Goal: Task Accomplishment & Management: Manage account settings

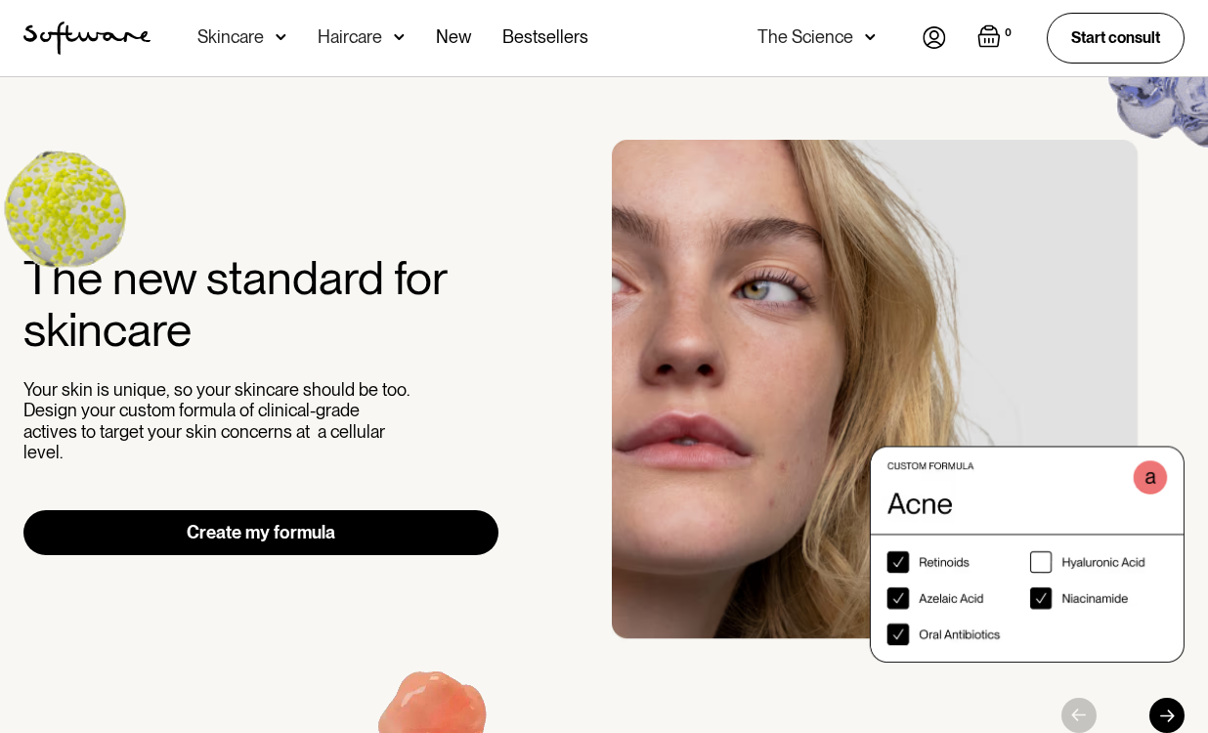
click at [931, 35] on img at bounding box center [934, 37] width 23 height 22
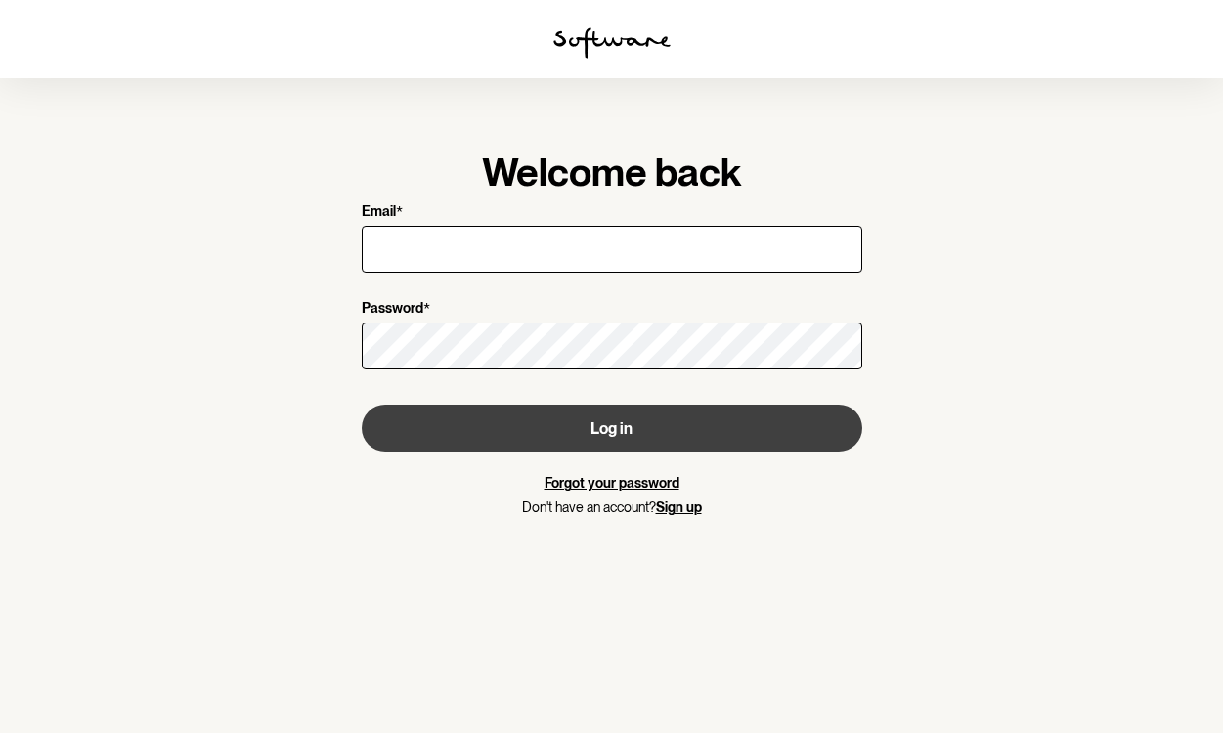
type input "[EMAIL_ADDRESS][DOMAIN_NAME]"
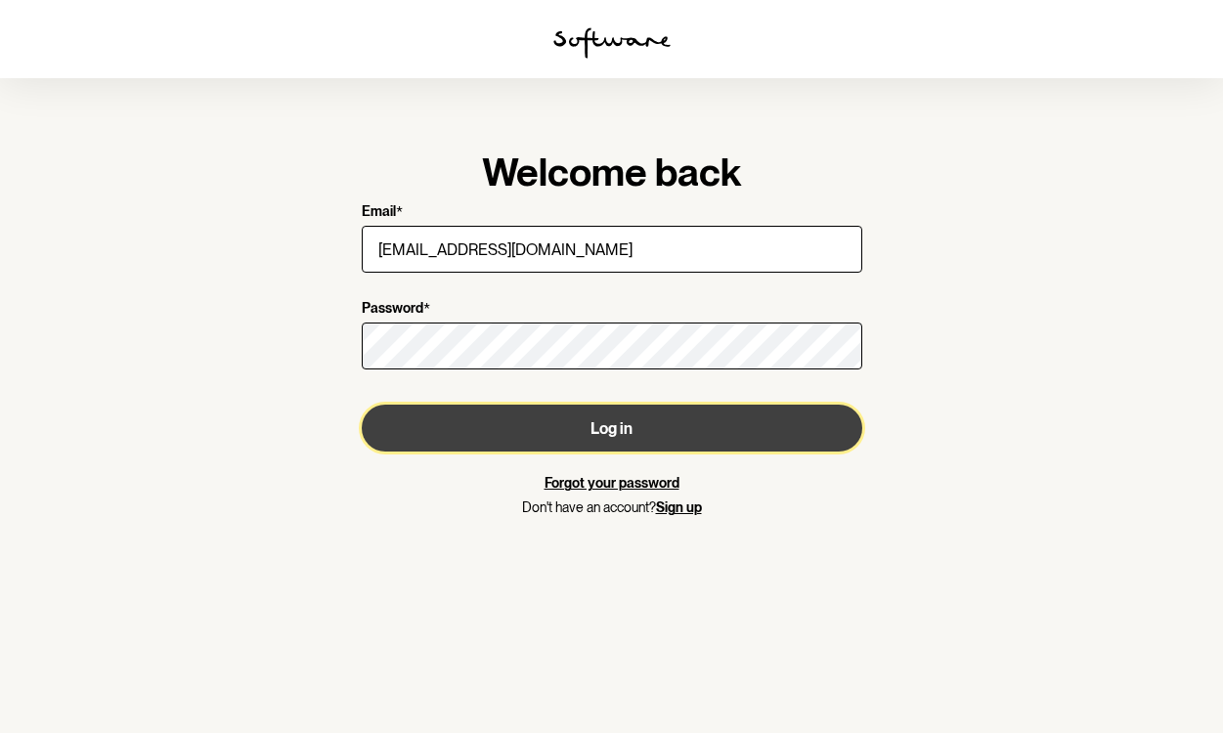
click at [606, 421] on button "Log in" at bounding box center [612, 428] width 501 height 47
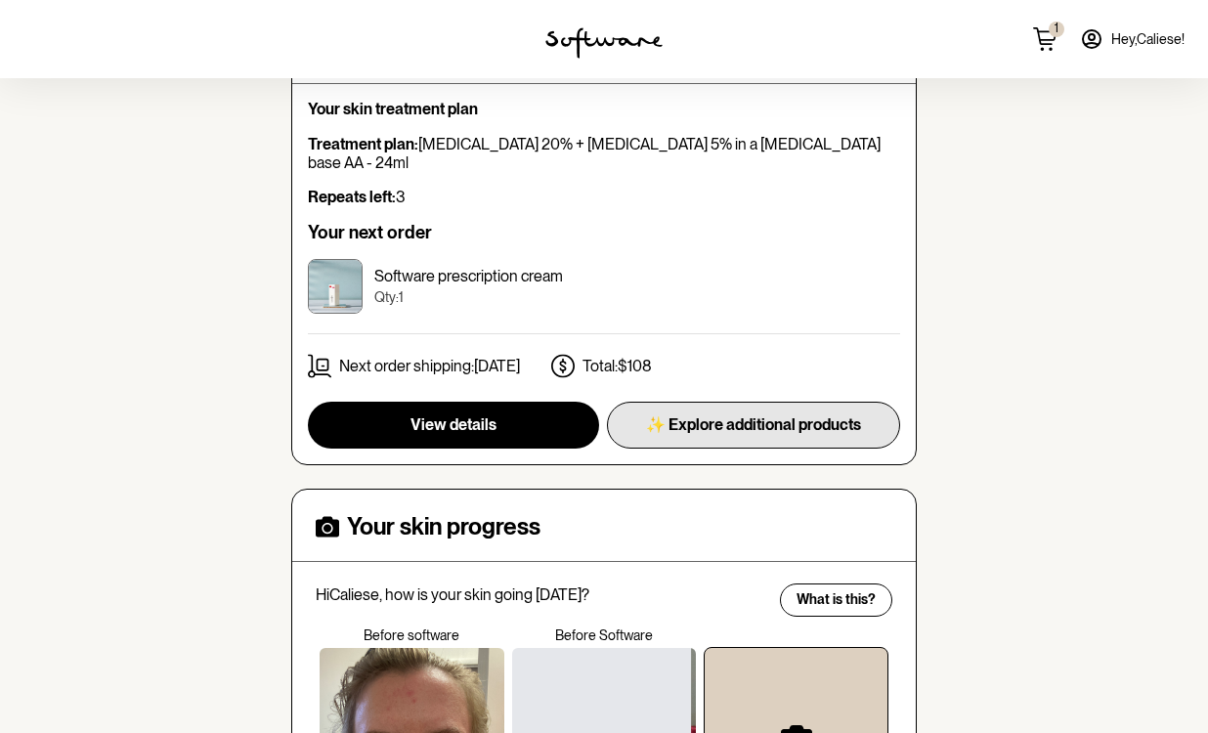
scroll to position [527, 0]
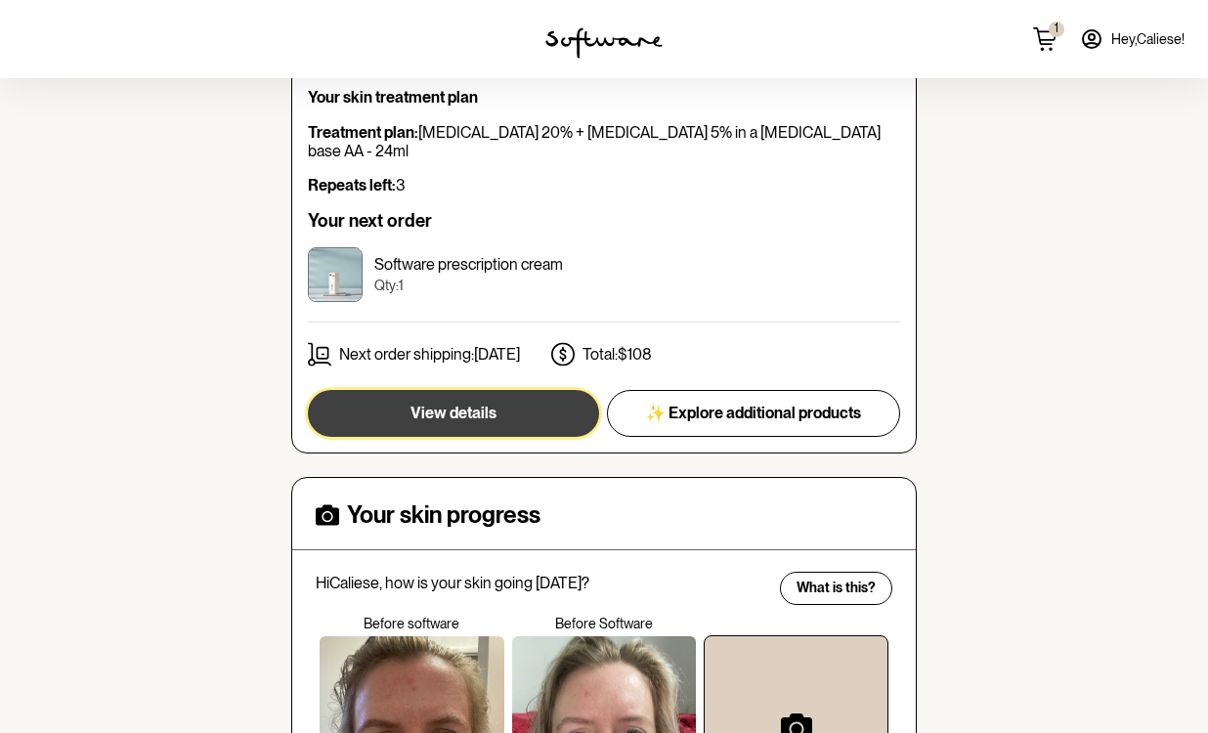
click at [508, 390] on button "View details" at bounding box center [453, 413] width 291 height 47
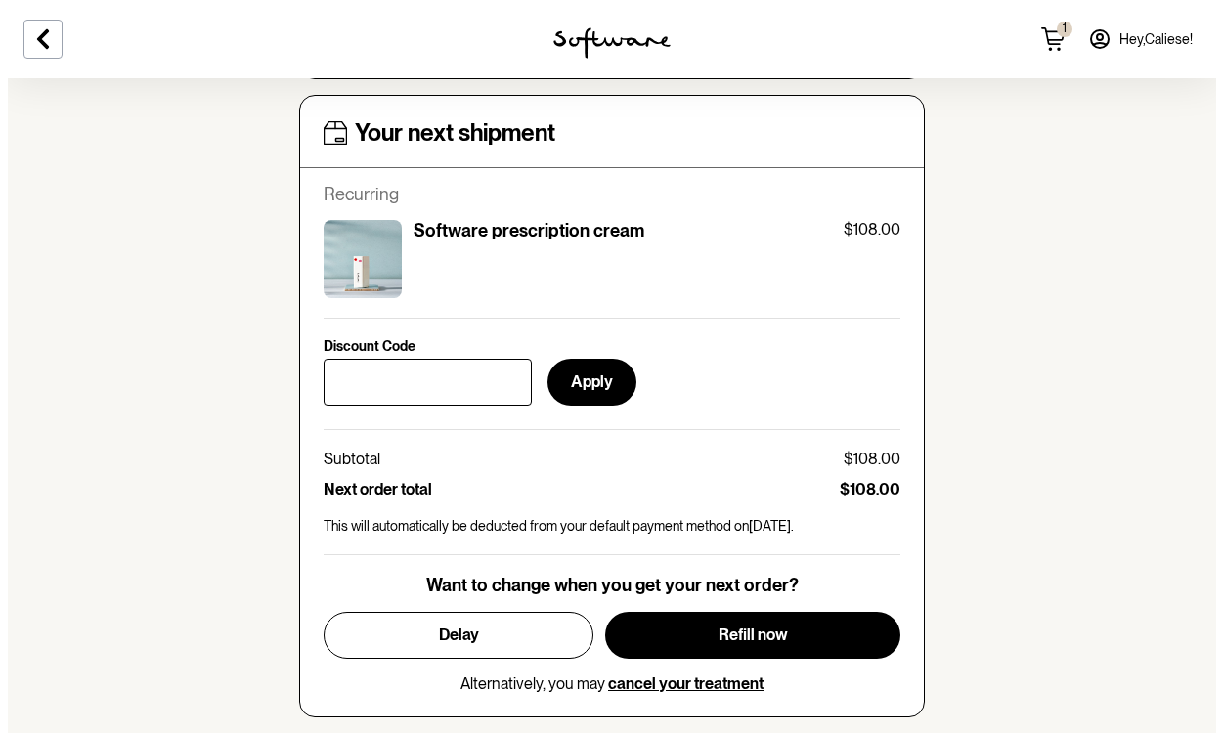
scroll to position [888, 0]
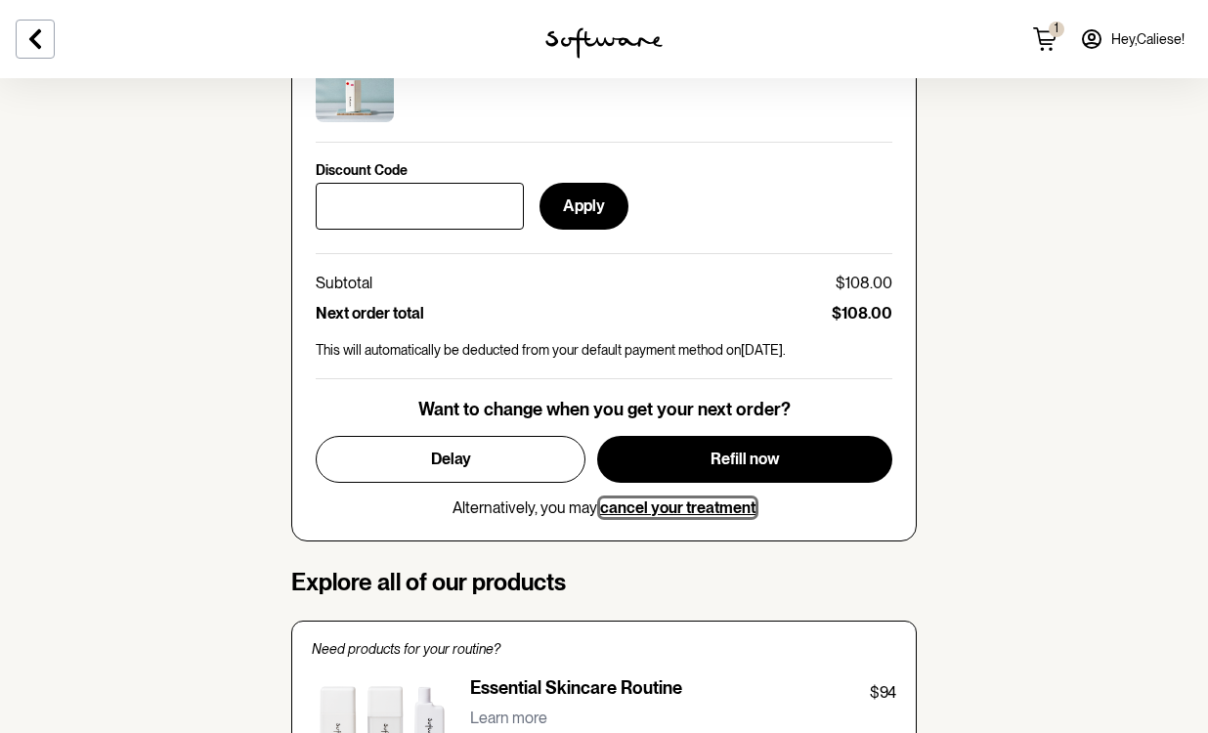
click at [652, 511] on span "cancel your treatment" at bounding box center [677, 508] width 155 height 19
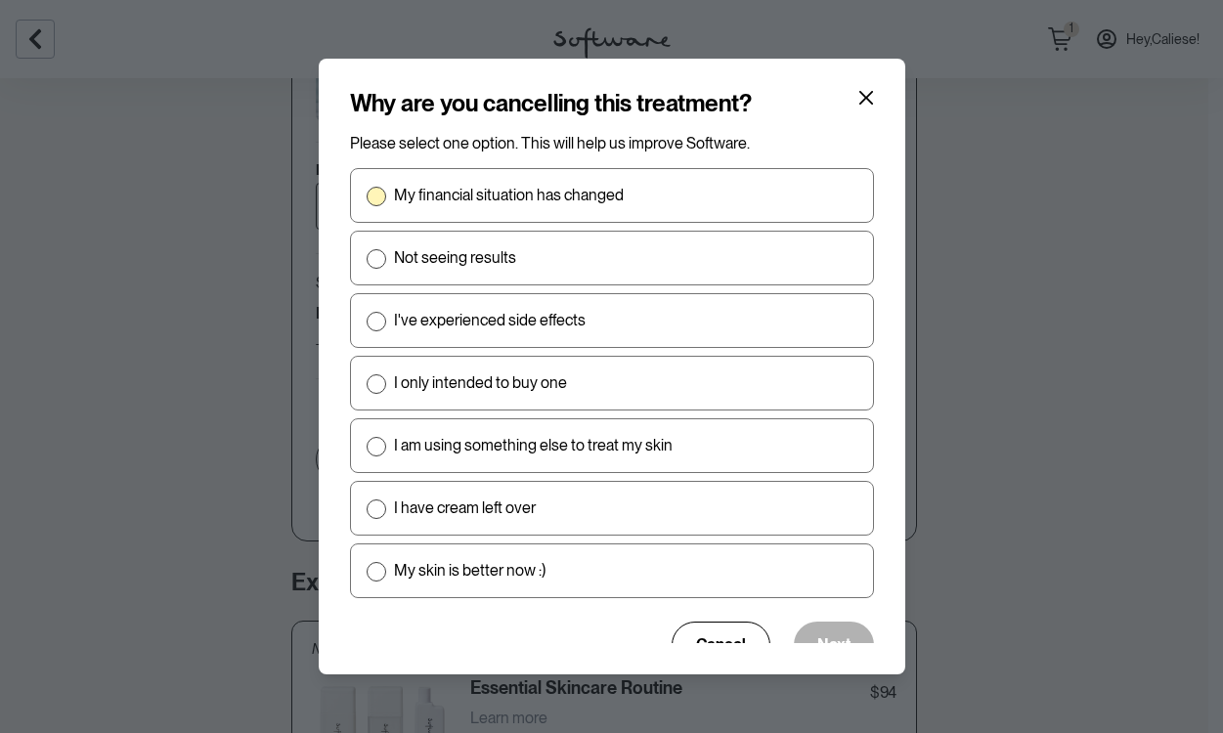
click at [530, 197] on p "My financial situation has changed" at bounding box center [509, 195] width 230 height 19
click at [367, 197] on input "My financial situation has changed" at bounding box center [366, 196] width 1 height 1
radio input "true"
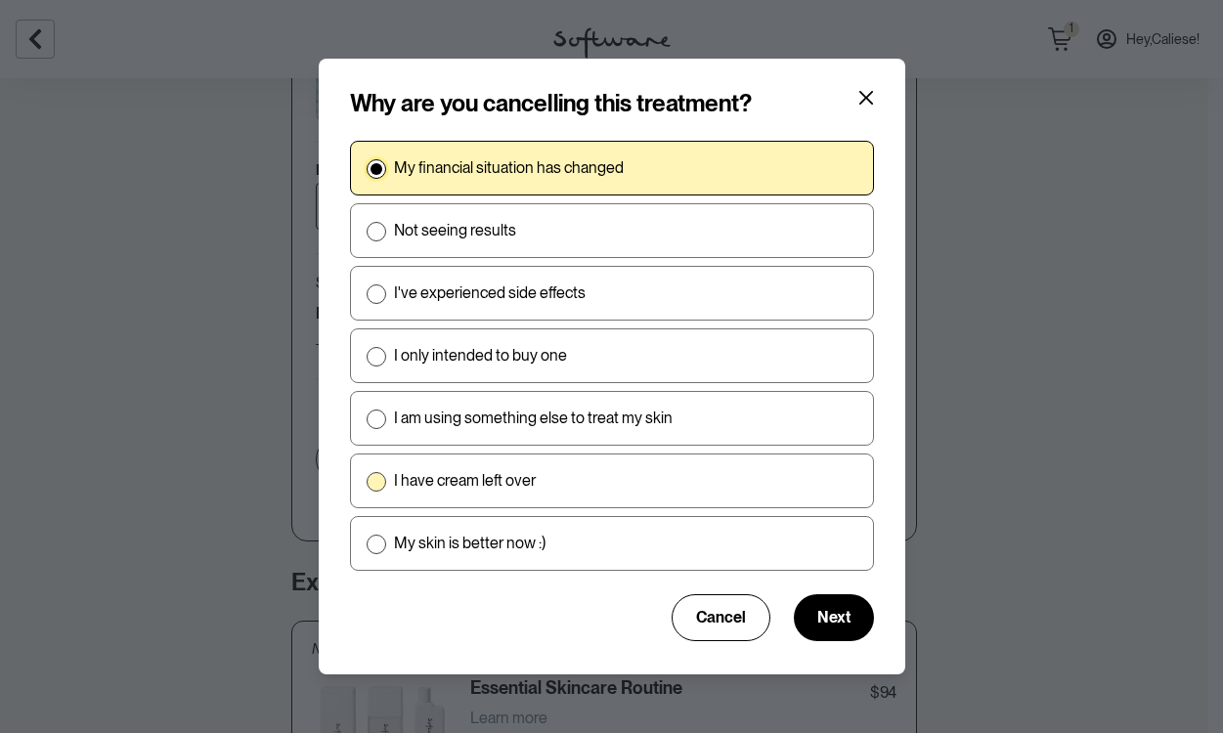
scroll to position [33, 0]
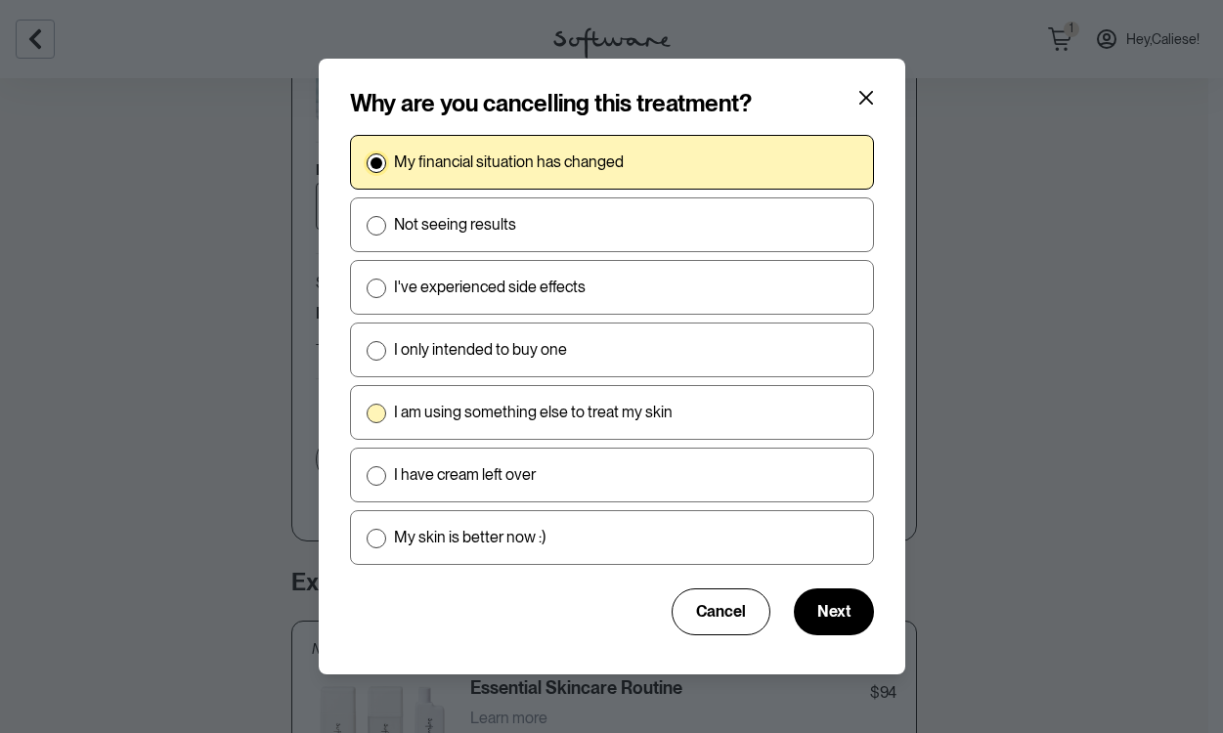
click at [532, 418] on p "I am using something else to treat my skin" at bounding box center [533, 412] width 279 height 19
click at [367, 414] on input "I am using something else to treat my skin" at bounding box center [366, 413] width 1 height 1
radio input "true"
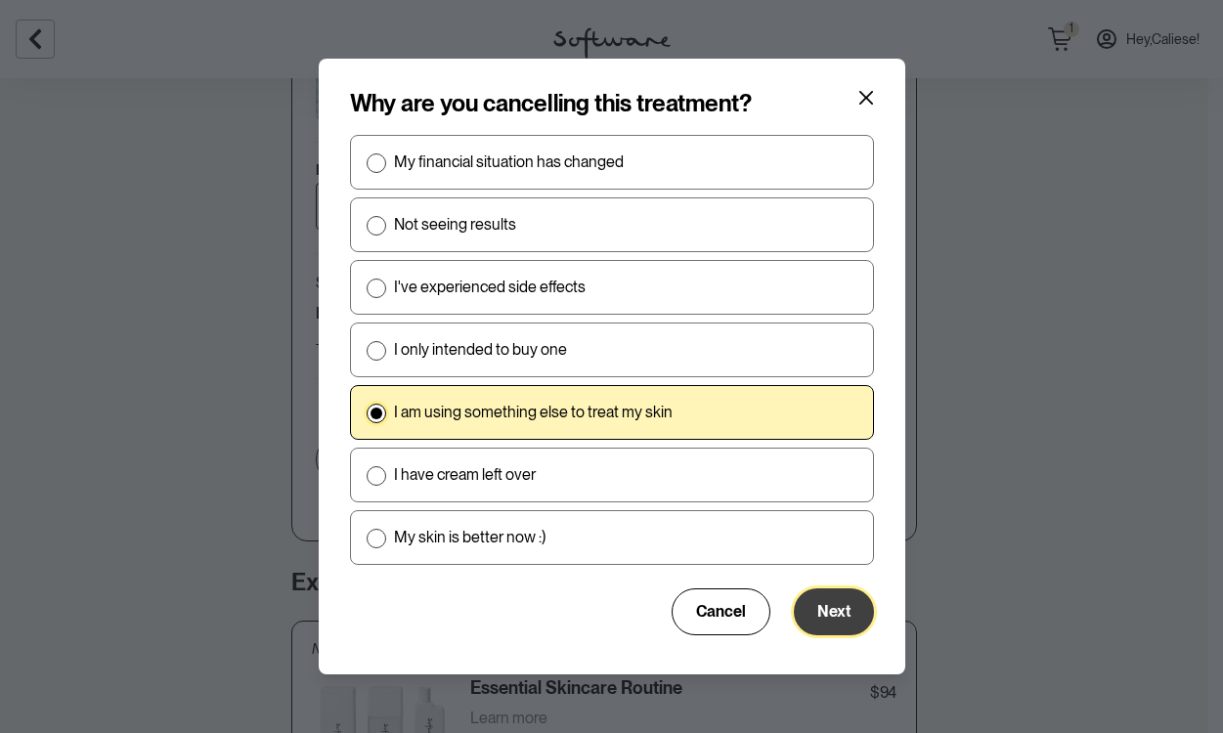
click at [836, 613] on button "Next" at bounding box center [834, 612] width 80 height 47
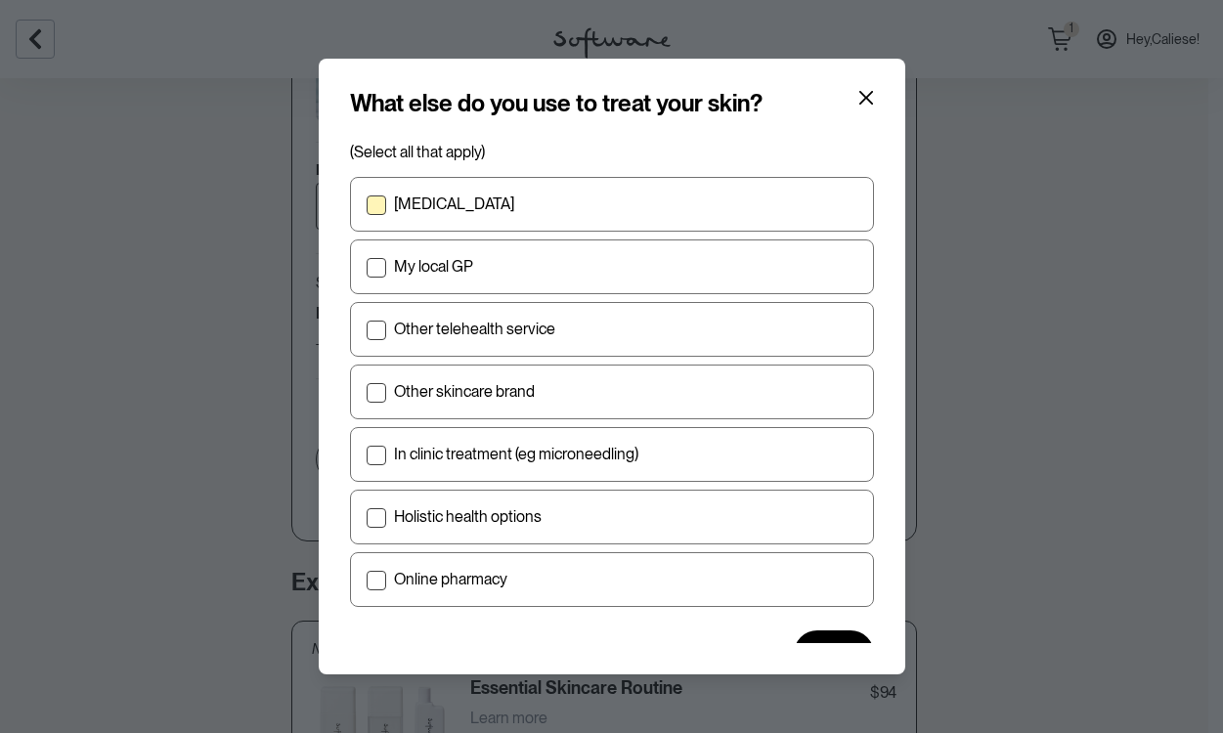
scroll to position [6, 0]
click at [579, 226] on label "[MEDICAL_DATA]" at bounding box center [612, 205] width 524 height 55
click at [367, 206] on input "[MEDICAL_DATA]" at bounding box center [366, 205] width 1 height 1
checkbox input "true"
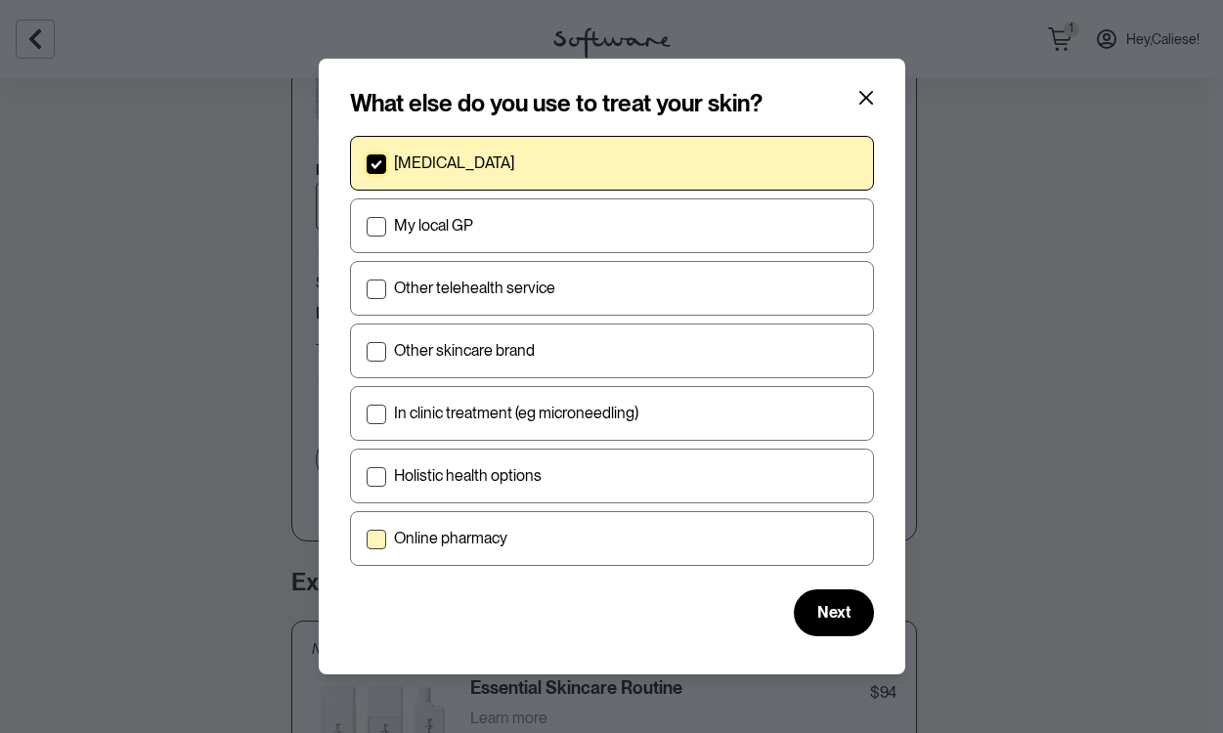
scroll to position [49, 0]
click at [817, 609] on span "Next" at bounding box center [833, 611] width 33 height 19
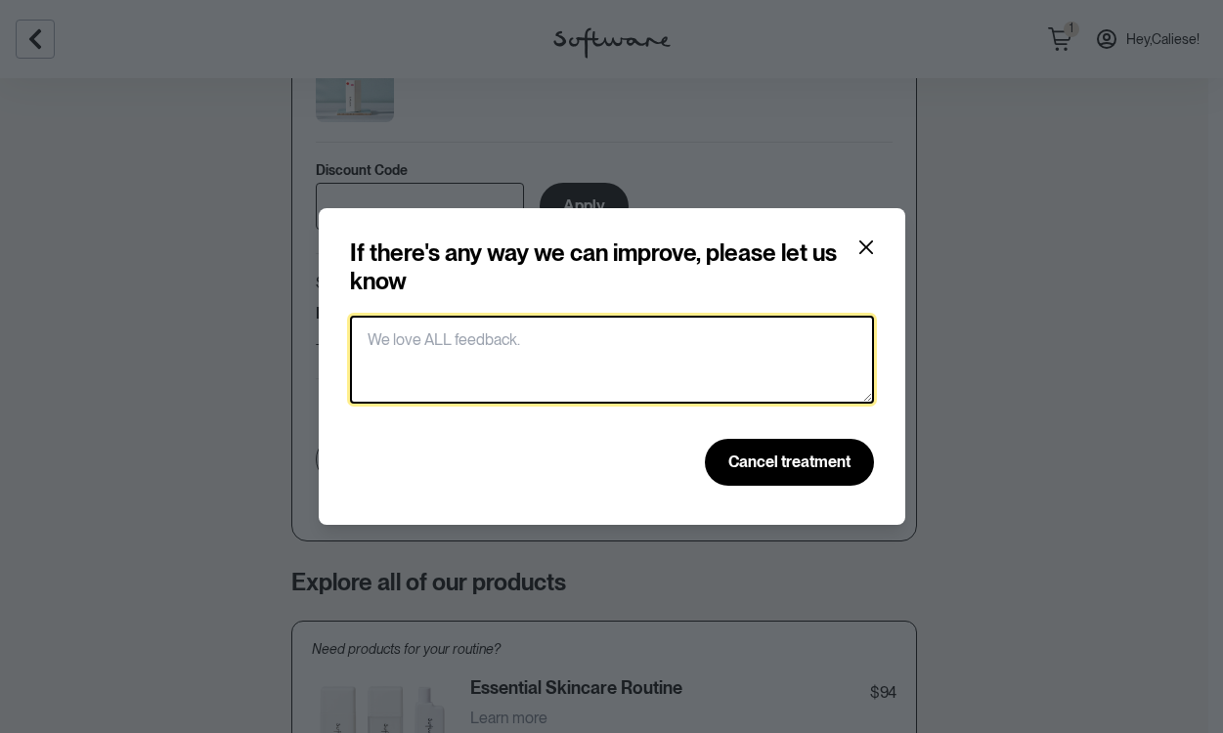
click at [636, 359] on textarea at bounding box center [612, 360] width 524 height 88
type textarea "Y"
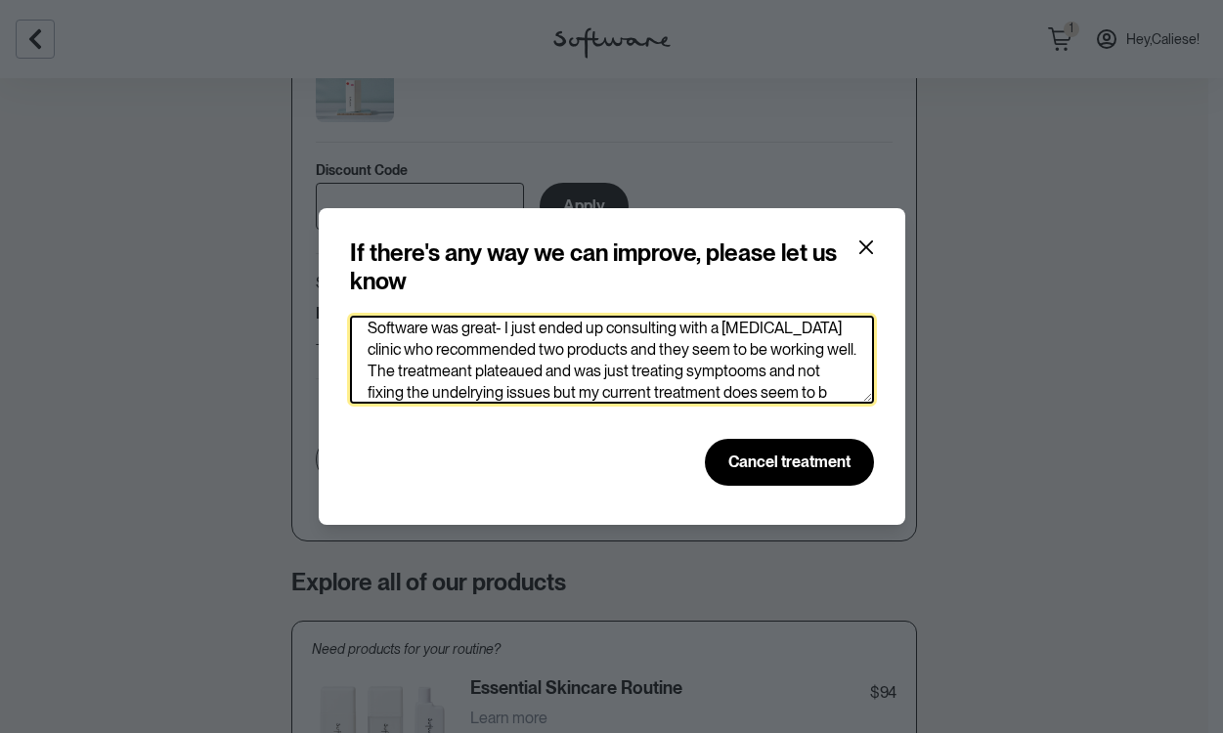
scroll to position [33, 0]
click at [475, 353] on textarea "Software was great- I just ended up consulting with a [MEDICAL_DATA] clinic who…" at bounding box center [612, 360] width 524 height 88
click at [483, 352] on textarea "Software was great- I just ended up consulting with a [MEDICAL_DATA] clinic who…" at bounding box center [612, 360] width 524 height 88
click at [618, 356] on textarea "Software was great- I just ended up consulting with a [MEDICAL_DATA] clinic who…" at bounding box center [612, 360] width 524 height 88
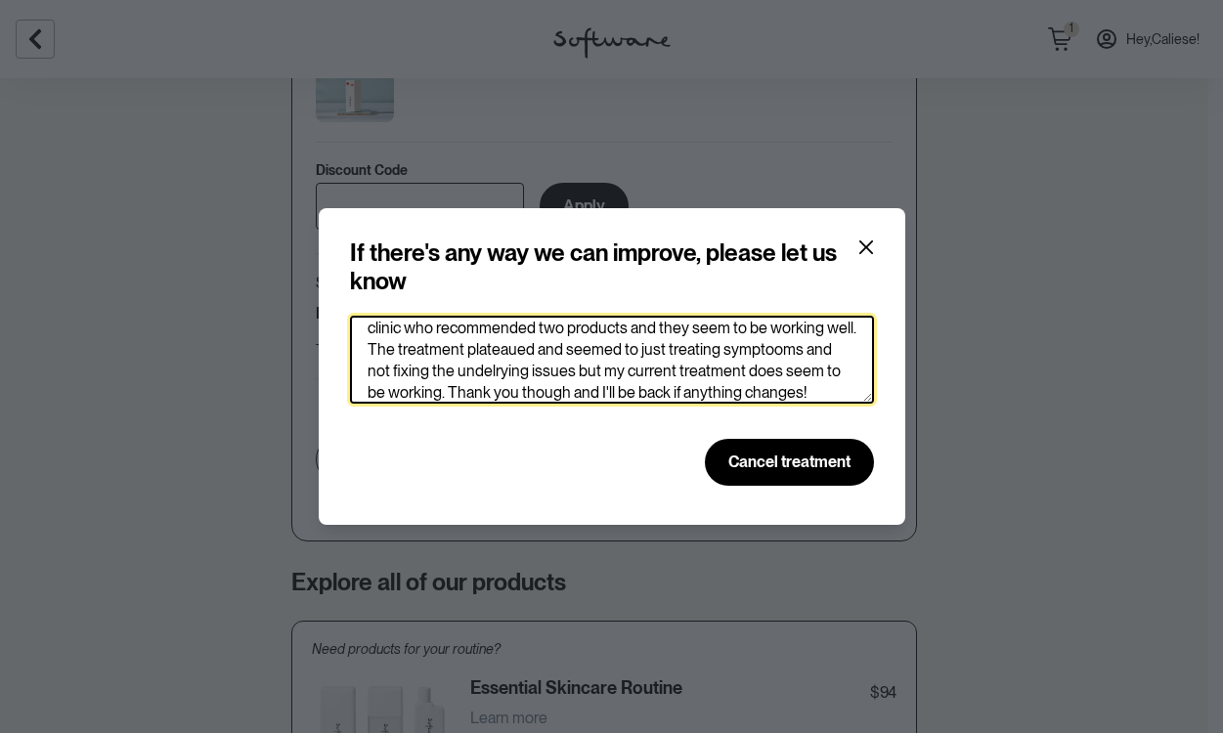
click at [711, 350] on textarea "Software was great- I just ended up consulting with a [MEDICAL_DATA] clinic who…" at bounding box center [612, 360] width 524 height 88
click at [758, 352] on textarea "Software was great- I just ended up consulting with a [MEDICAL_DATA] clinic who…" at bounding box center [612, 360] width 524 height 88
click at [764, 349] on textarea "Software was great- I just ended up consulting with a [MEDICAL_DATA] clinic who…" at bounding box center [612, 360] width 524 height 88
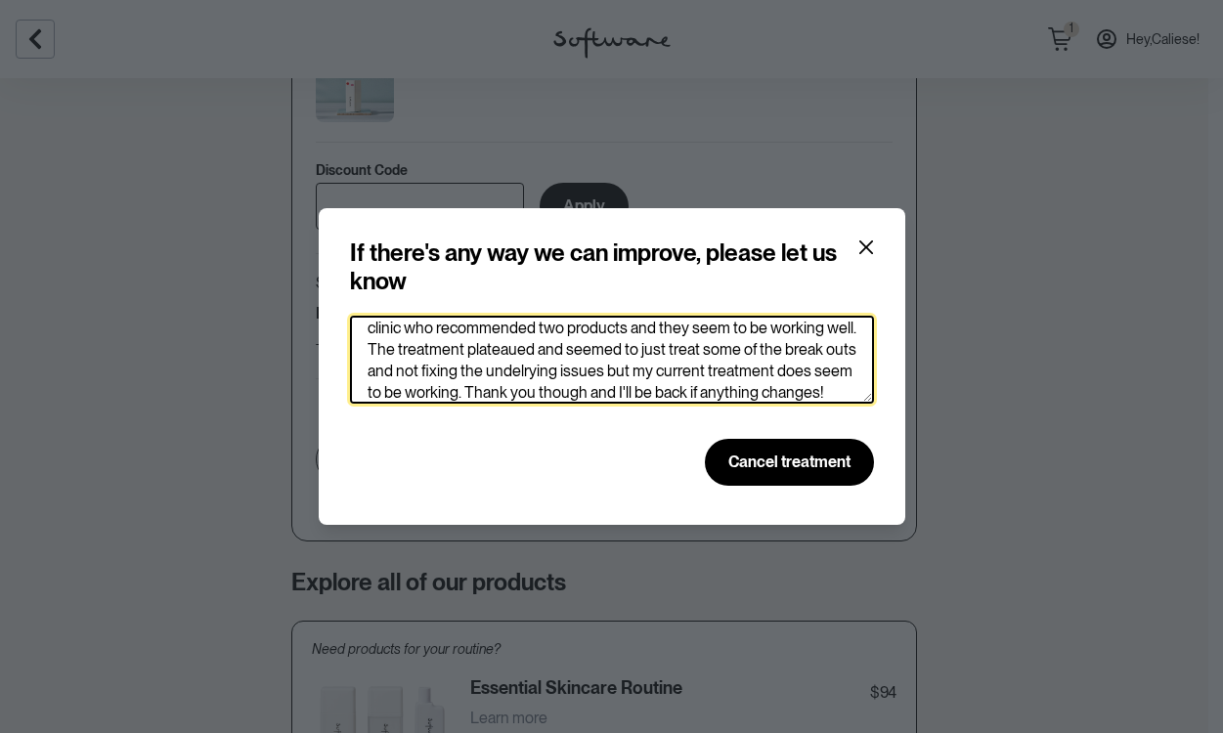
click at [527, 368] on textarea "Software was great- I just ended up consulting with a [MEDICAL_DATA] clinic who…" at bounding box center [612, 360] width 524 height 88
click at [573, 374] on textarea "Software was great- I just ended up consulting with a [MEDICAL_DATA] clinic who…" at bounding box center [612, 360] width 524 height 88
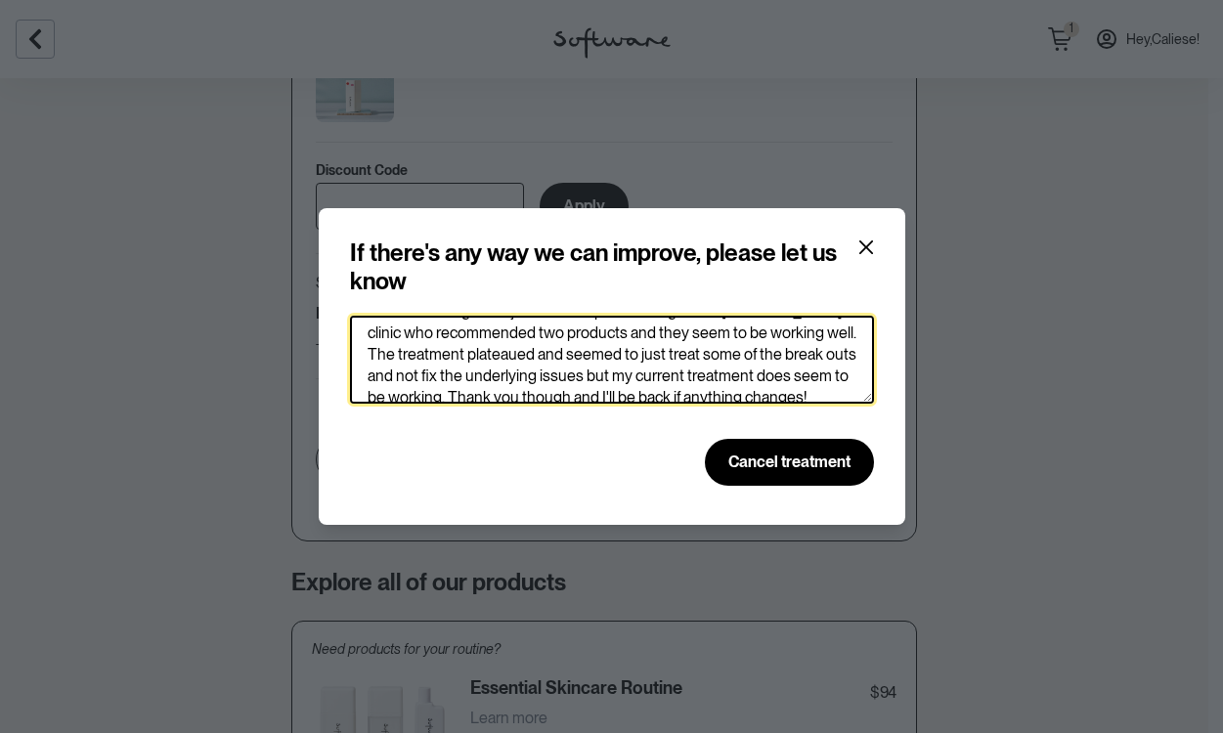
scroll to position [29, 0]
click at [419, 350] on textarea "Software was great- I just ended up consulting with a [MEDICAL_DATA] clinic who…" at bounding box center [612, 360] width 524 height 88
click at [423, 349] on textarea "Software was great- I just ended up consulting with a [MEDICAL_DATA] clinic who…" at bounding box center [612, 360] width 524 height 88
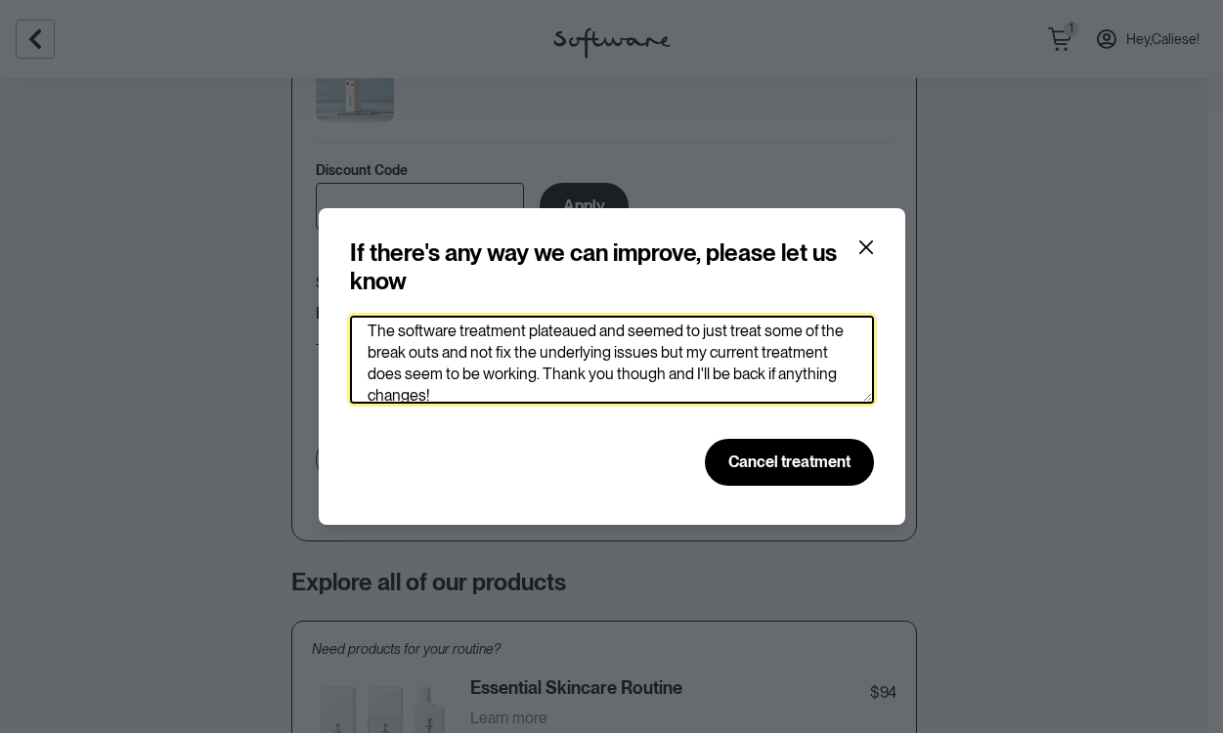
scroll to position [55, 0]
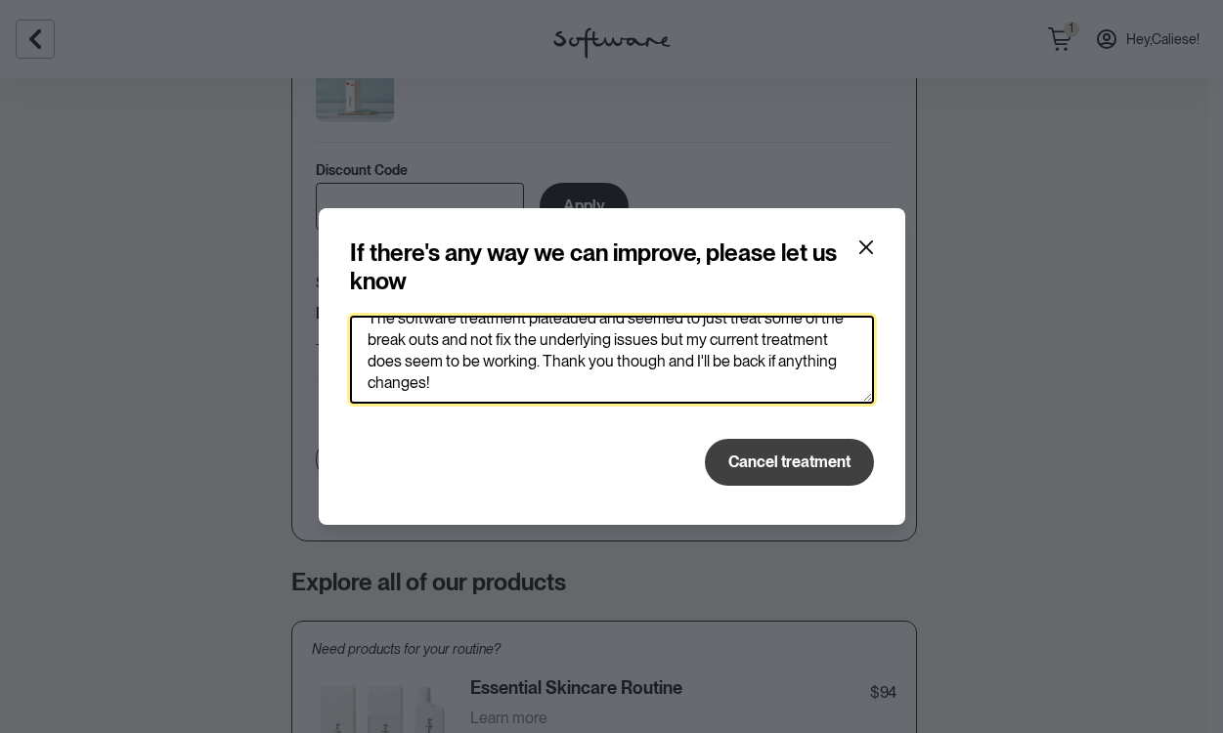
type textarea "Software was great- I just ended up consulting with a [MEDICAL_DATA] clinic who…"
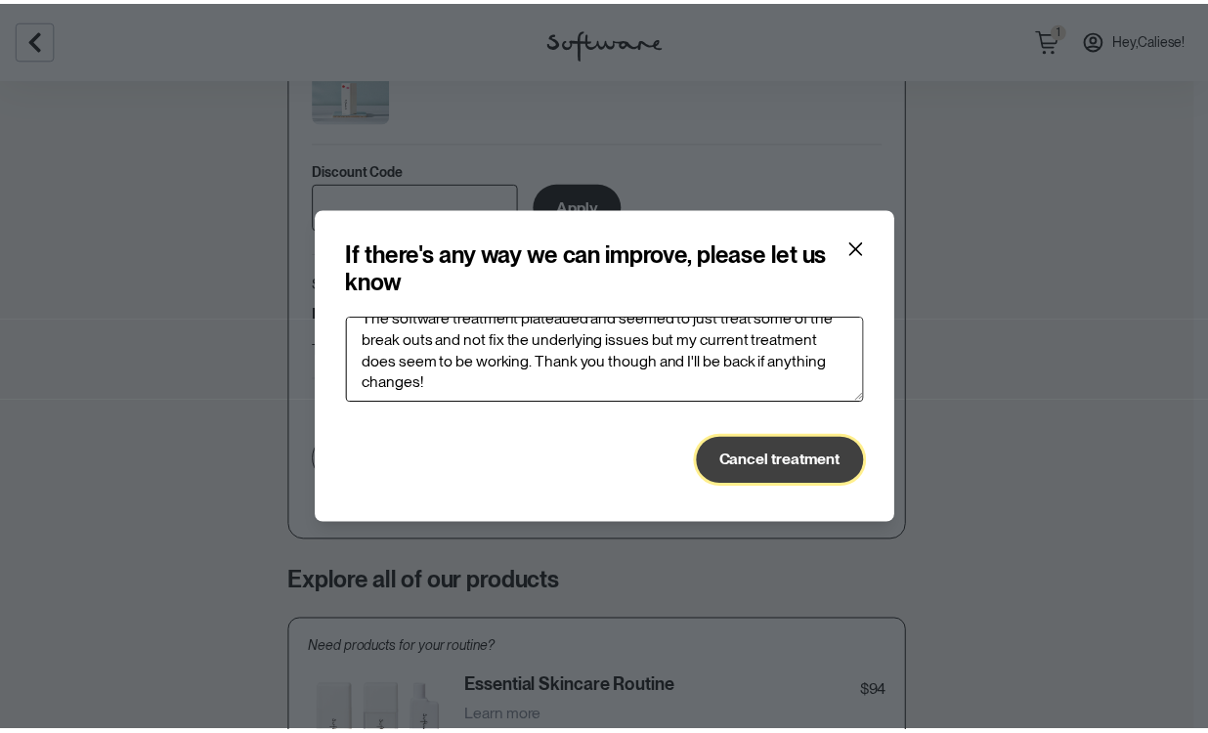
scroll to position [64, 0]
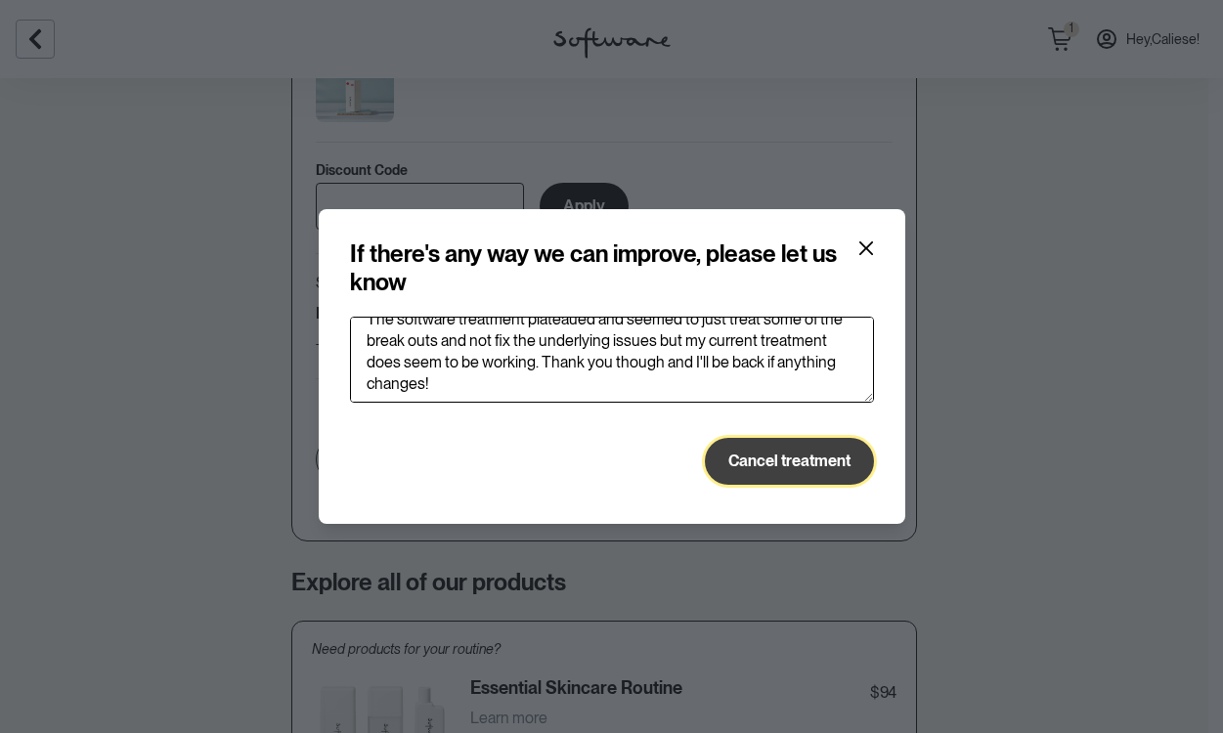
click at [758, 467] on span "Cancel treatment" at bounding box center [789, 461] width 122 height 19
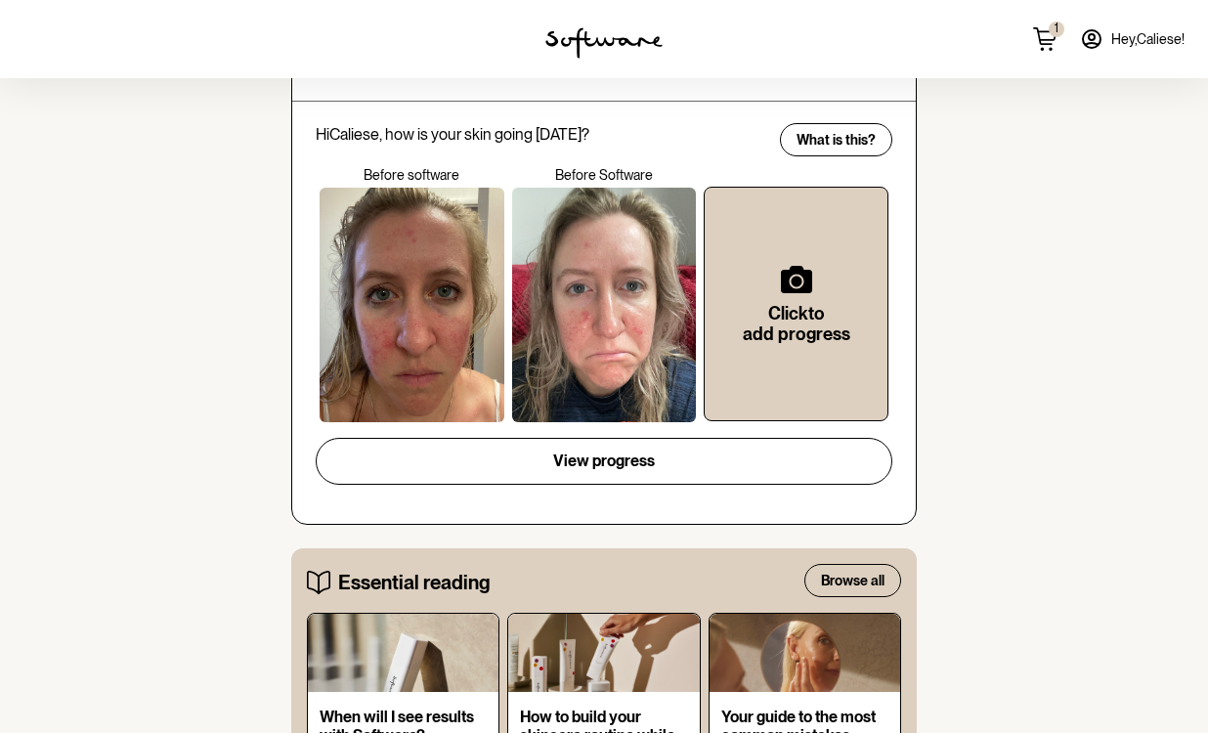
scroll to position [579, 0]
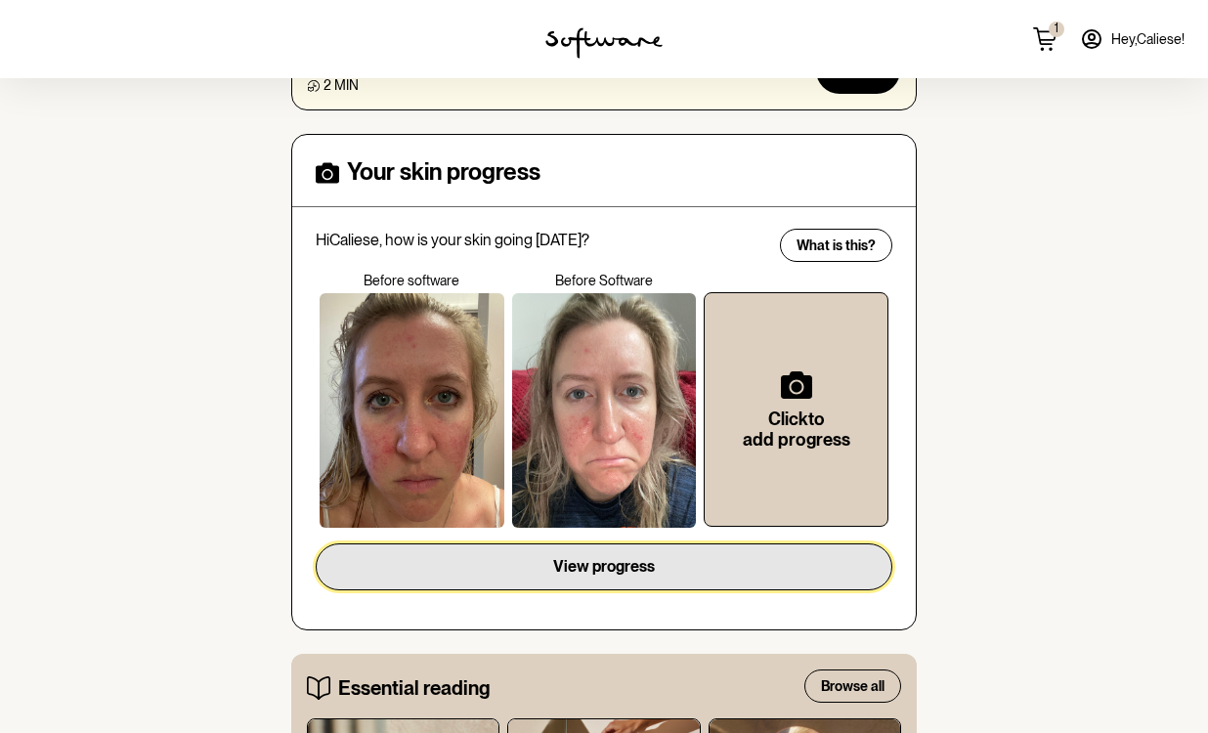
click at [665, 553] on button "View progress" at bounding box center [604, 567] width 577 height 47
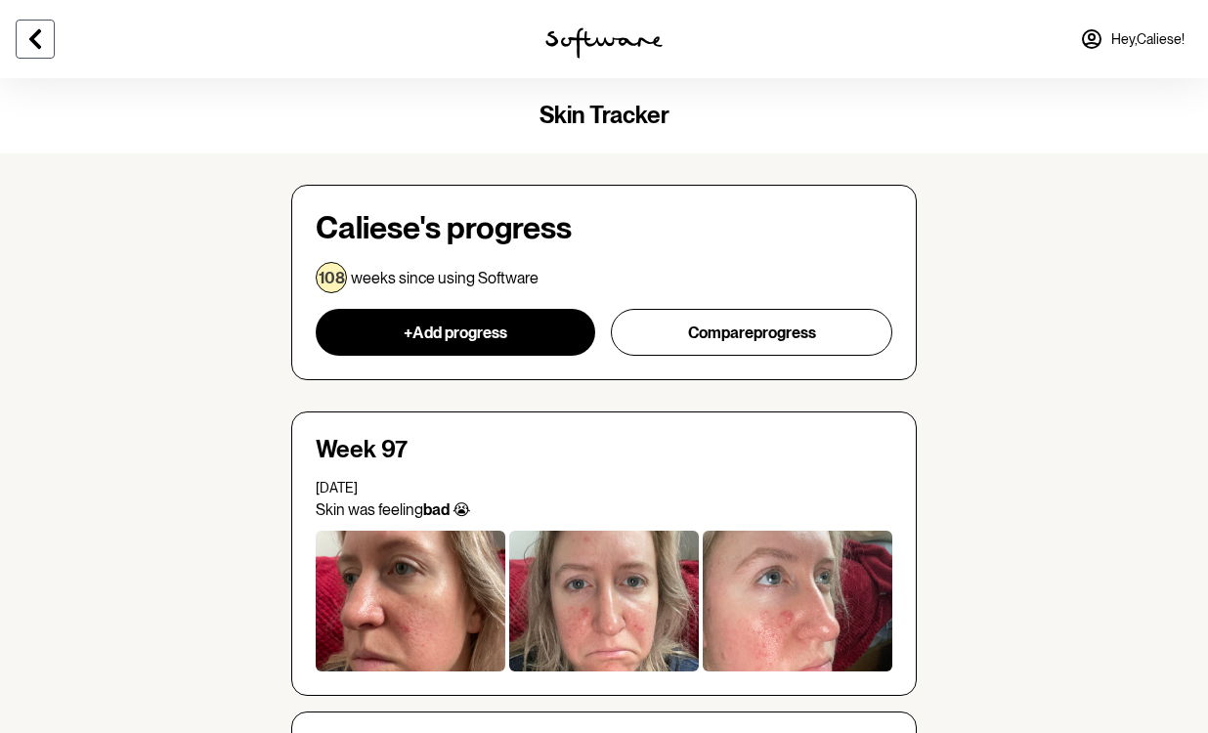
click at [29, 39] on icon at bounding box center [35, 39] width 12 height 20
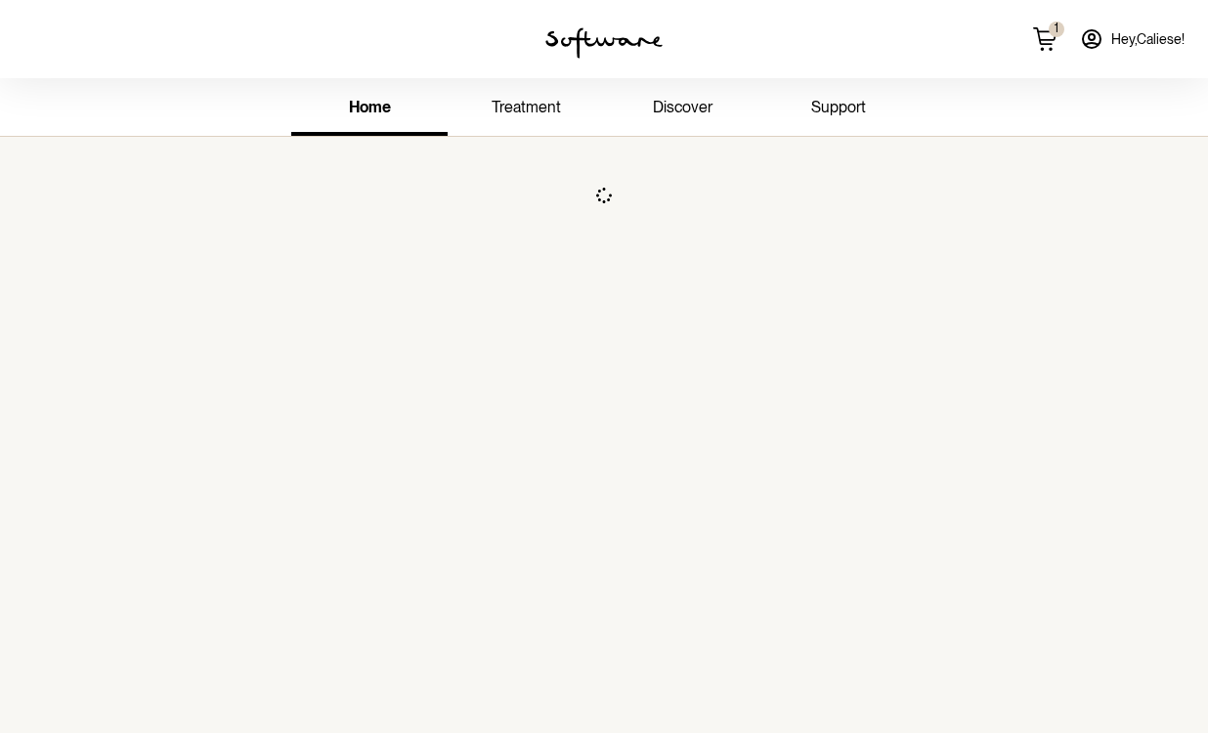
scroll to position [78, 0]
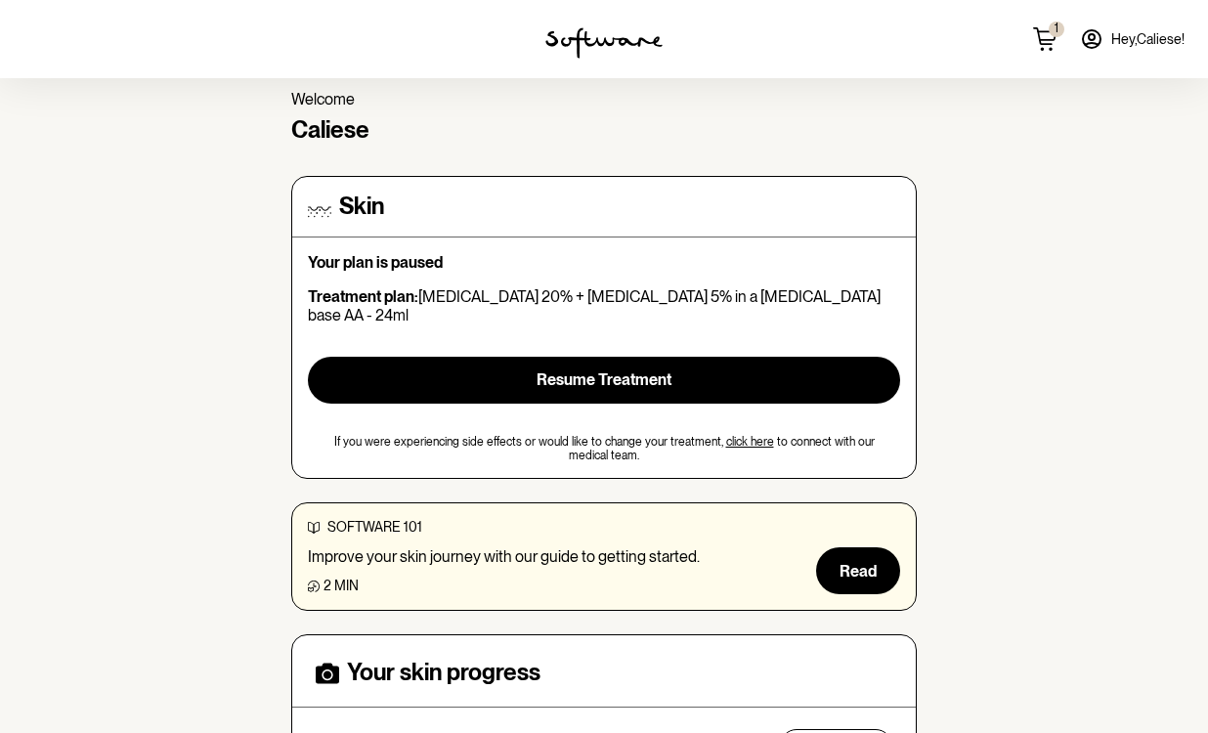
click at [1044, 39] on icon at bounding box center [1047, 35] width 20 height 10
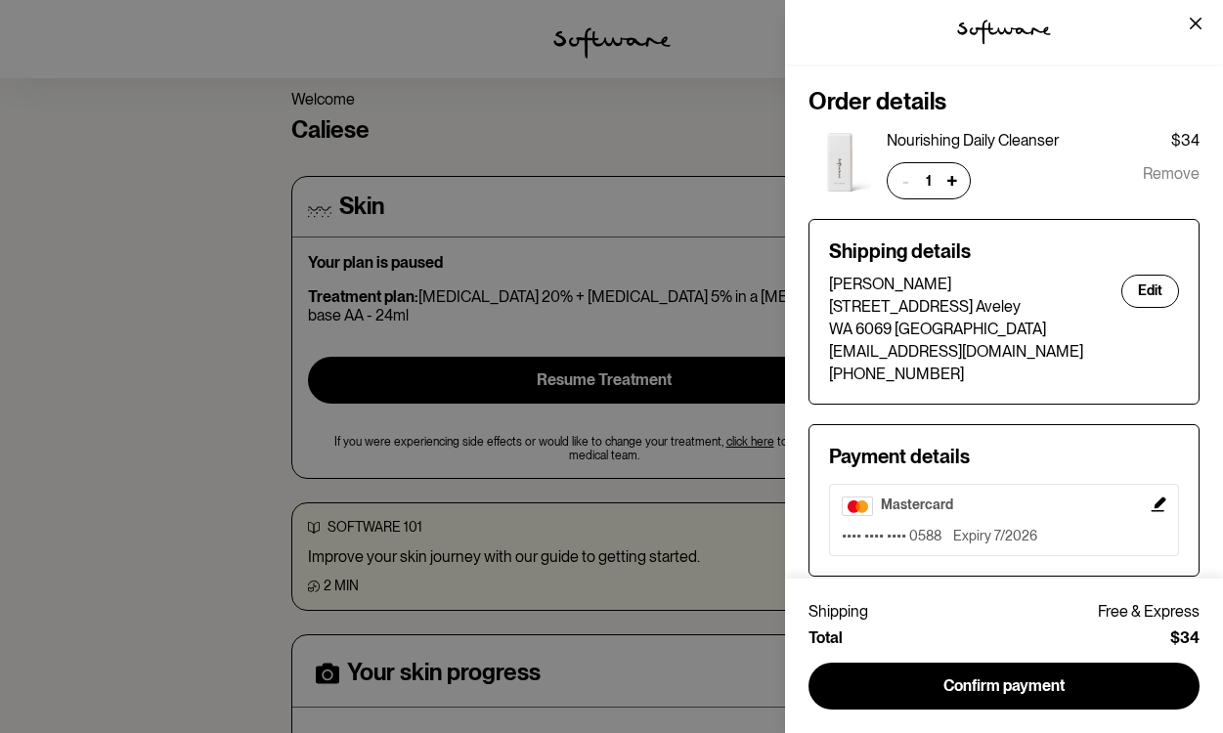
click at [1181, 173] on span "Remove" at bounding box center [1171, 180] width 57 height 37
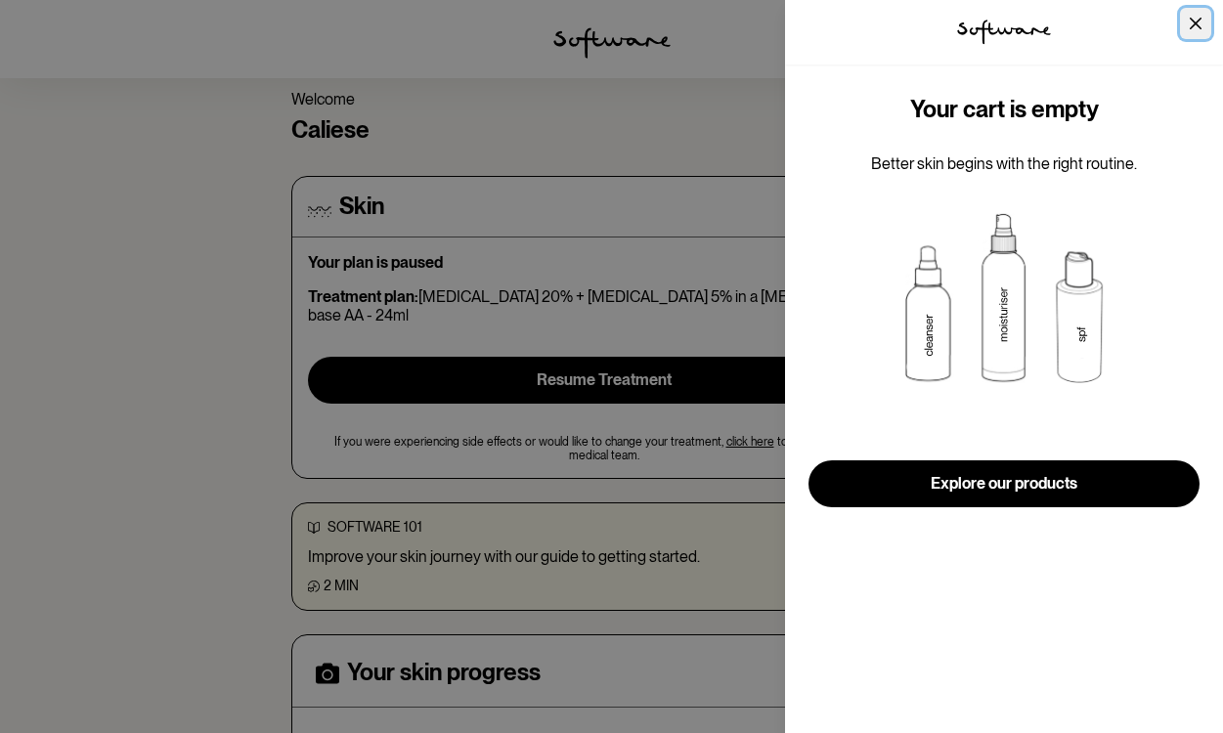
click at [1191, 26] on icon "Close" at bounding box center [1196, 24] width 12 height 12
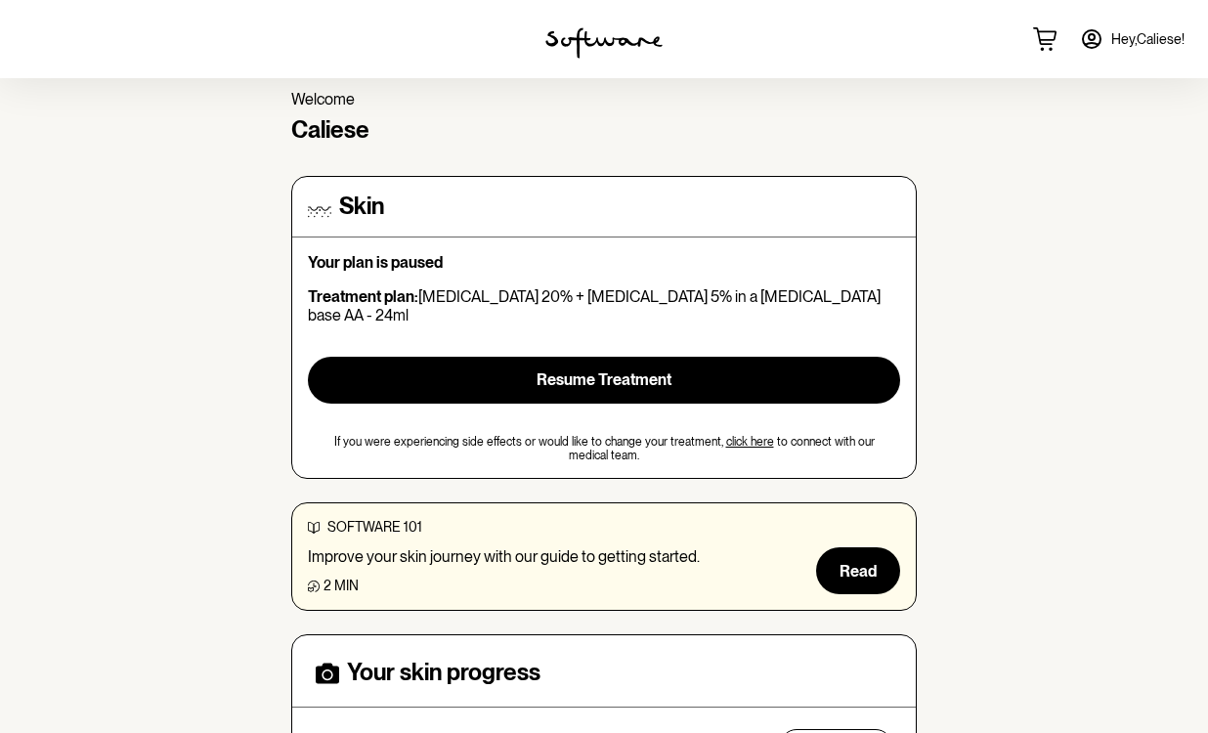
click at [1044, 36] on icon at bounding box center [1044, 38] width 23 height 23
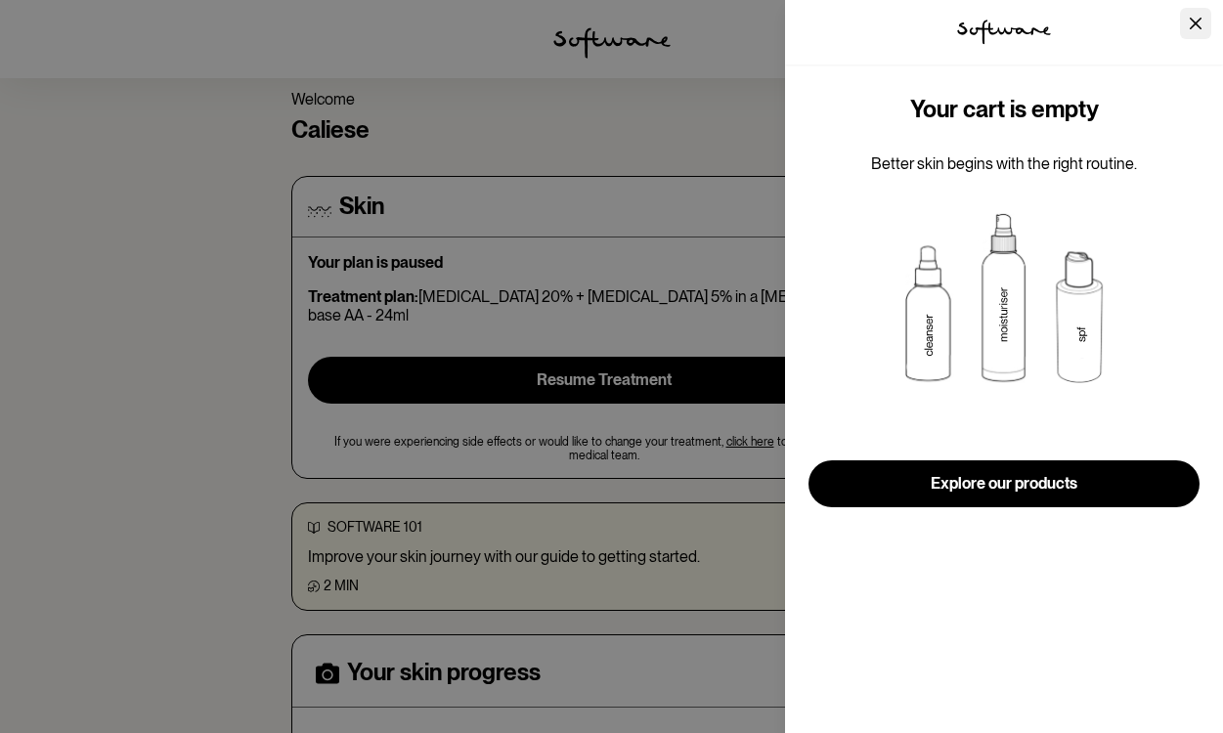
click at [1186, 22] on button "Close" at bounding box center [1195, 23] width 31 height 31
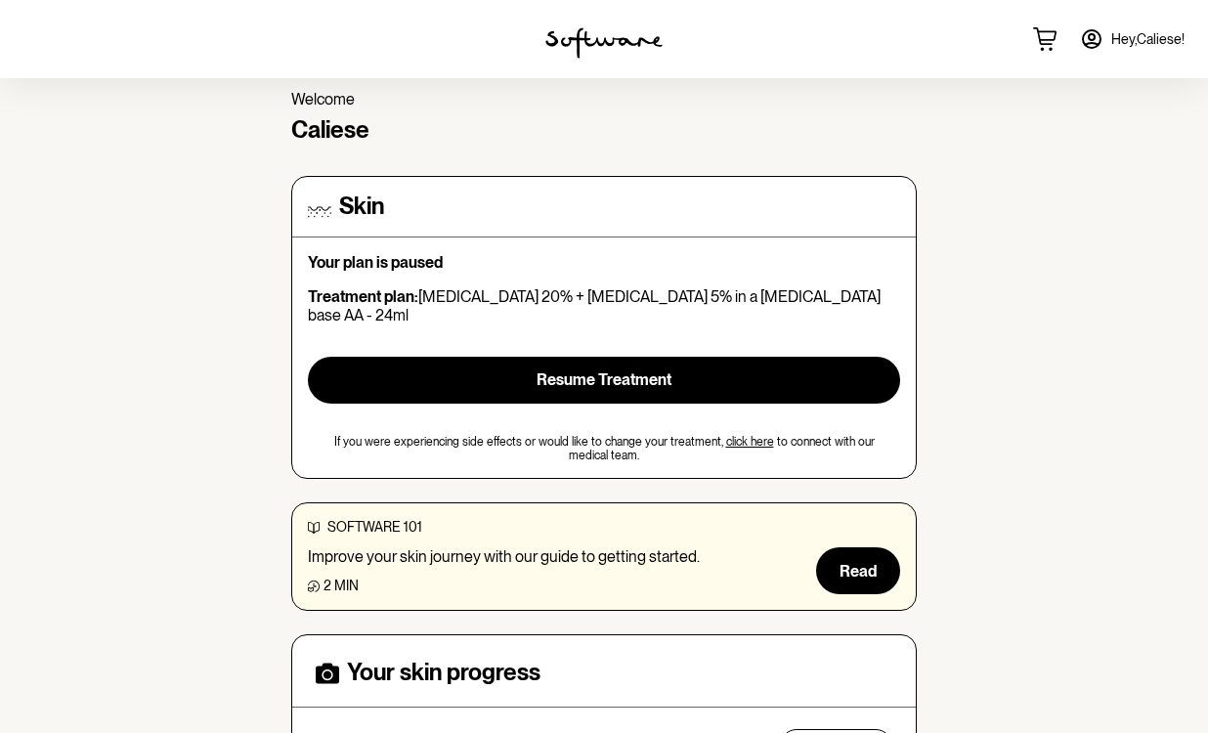
click at [1160, 40] on span "Hey, Caliese !" at bounding box center [1148, 39] width 73 height 17
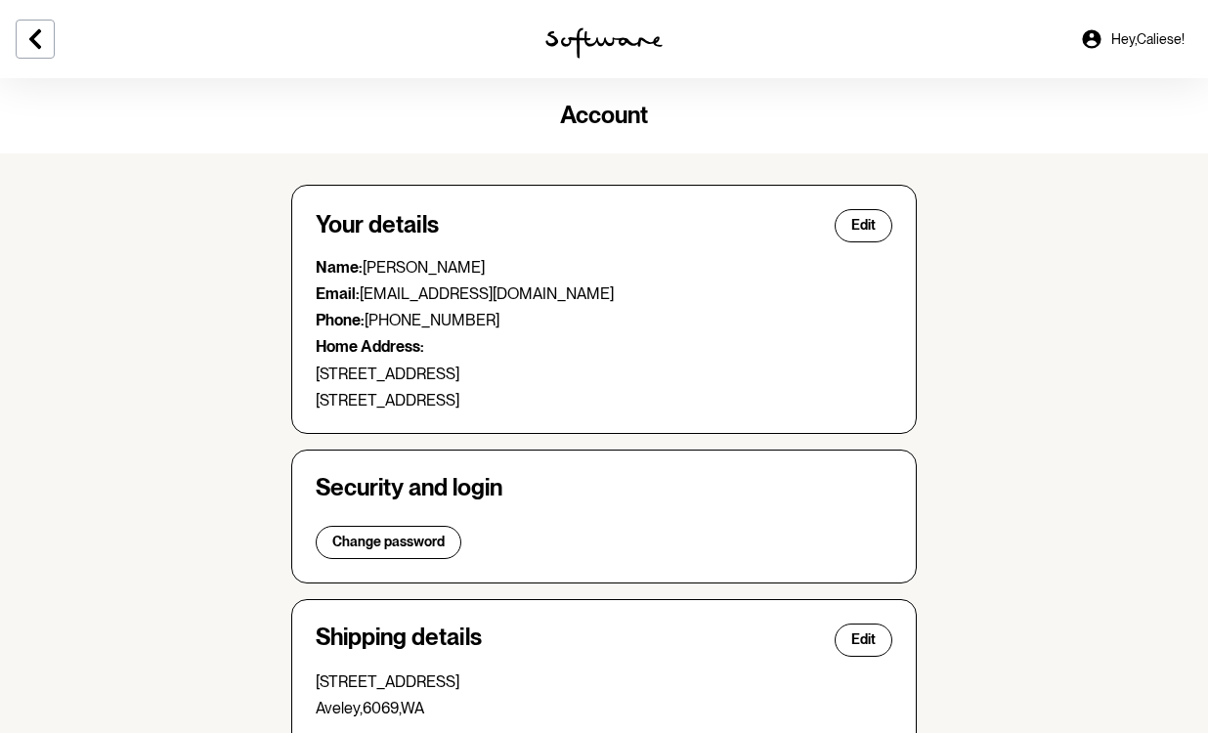
click at [1124, 48] on link "Hey, Caliese !" at bounding box center [1133, 39] width 128 height 47
click at [1132, 36] on span "Hey, Caliese !" at bounding box center [1148, 39] width 73 height 17
click at [1171, 37] on span "Hey, Caliese !" at bounding box center [1148, 39] width 73 height 17
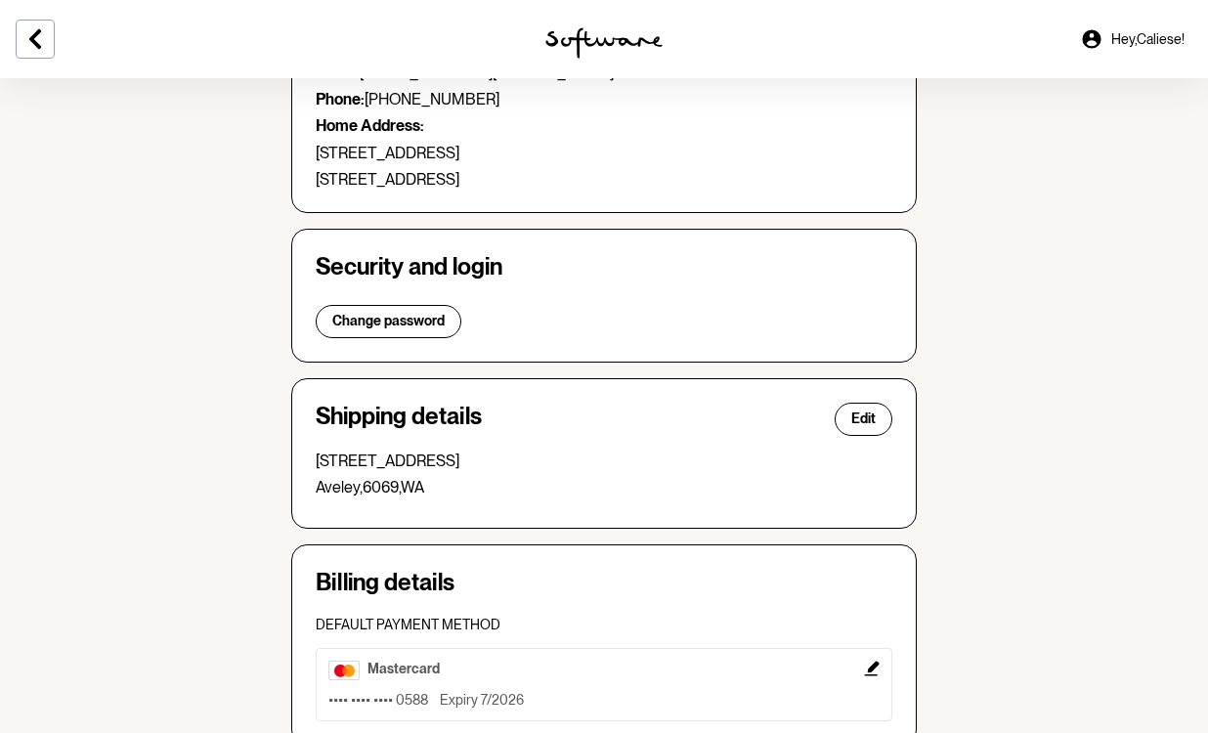
scroll to position [486, 0]
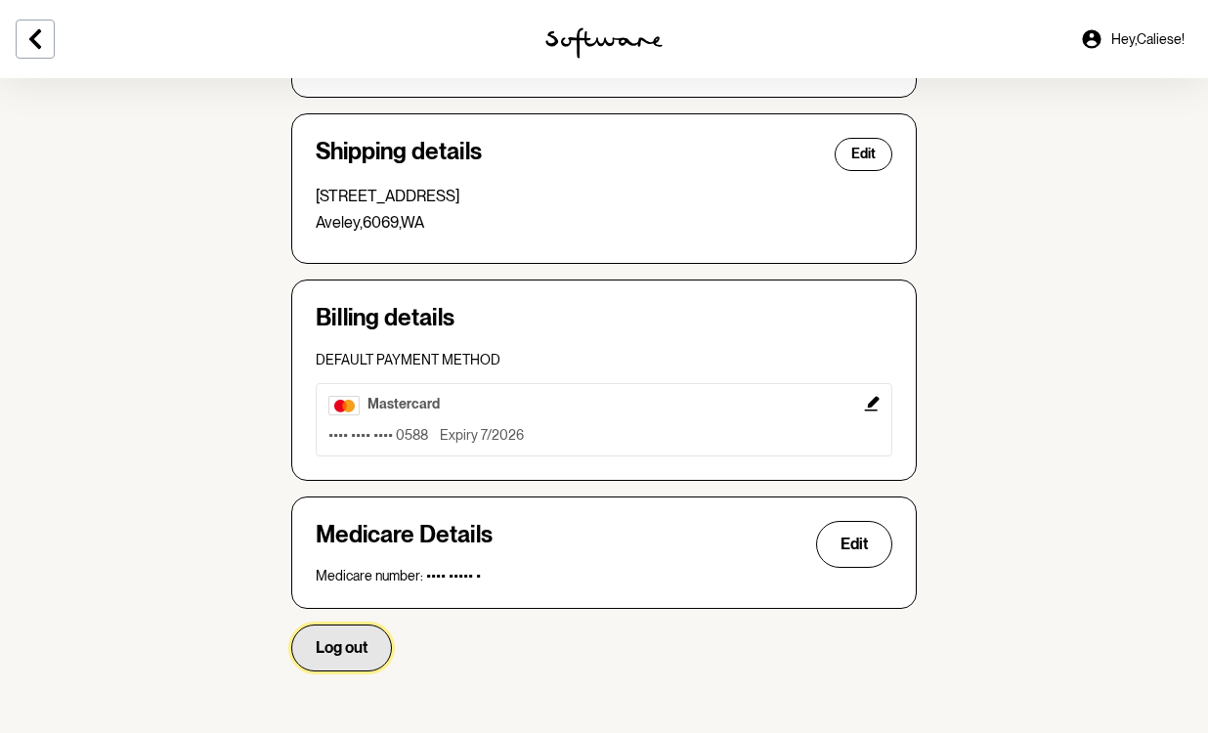
click at [375, 648] on button "Log out" at bounding box center [341, 648] width 101 height 47
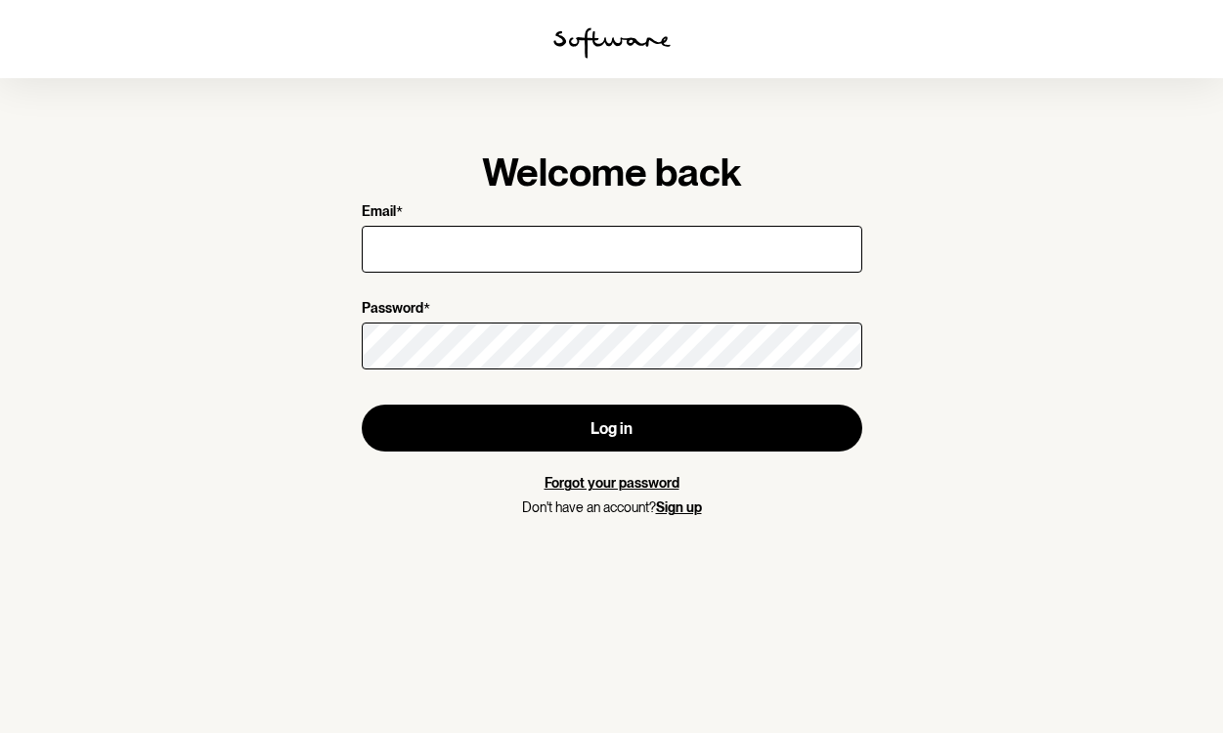
type input "[EMAIL_ADDRESS][DOMAIN_NAME]"
